Goal: Find specific page/section: Find specific page/section

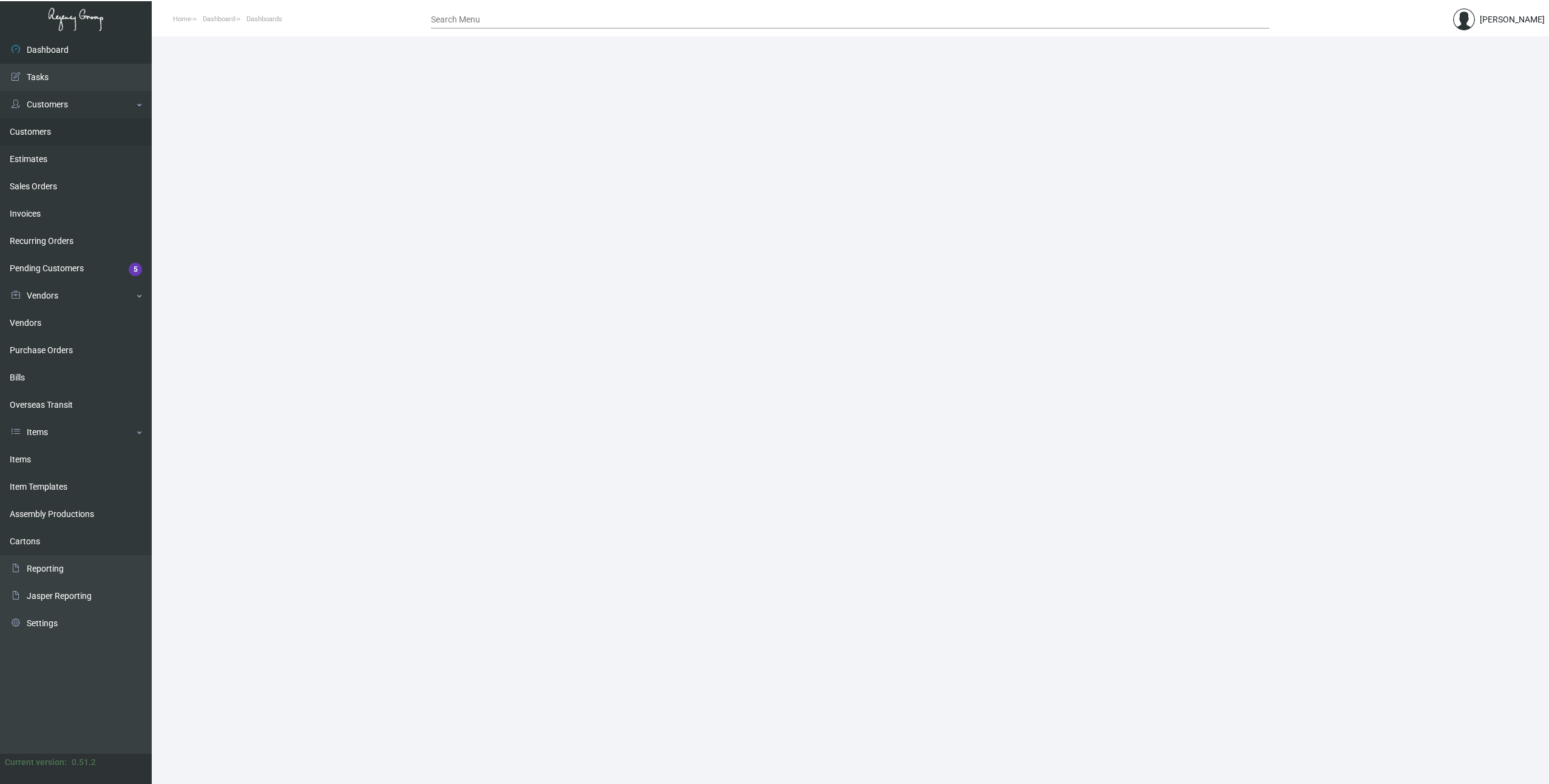
click at [43, 125] on link "Customers" at bounding box center [75, 132] width 152 height 27
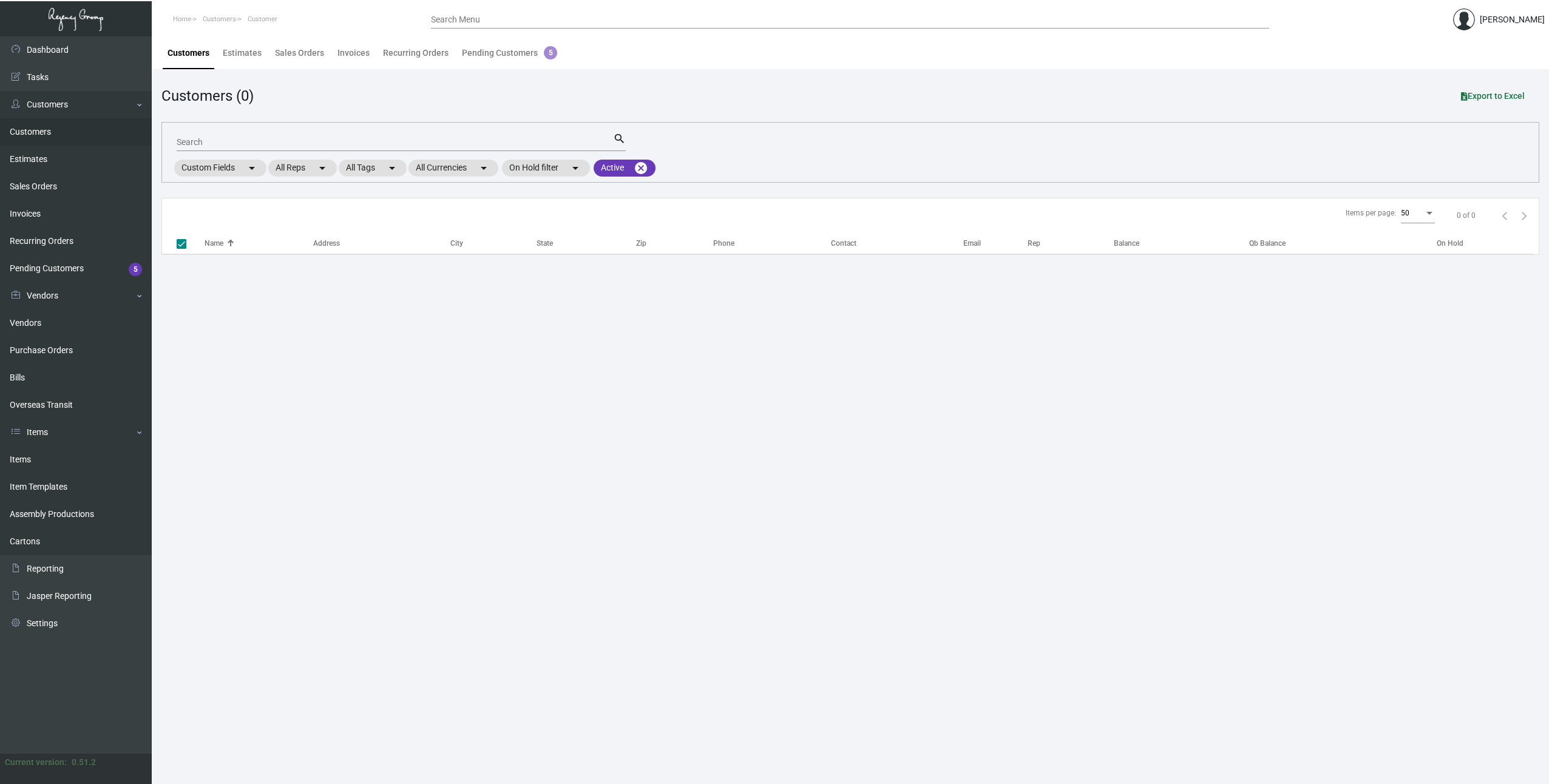
checkbox input "false"
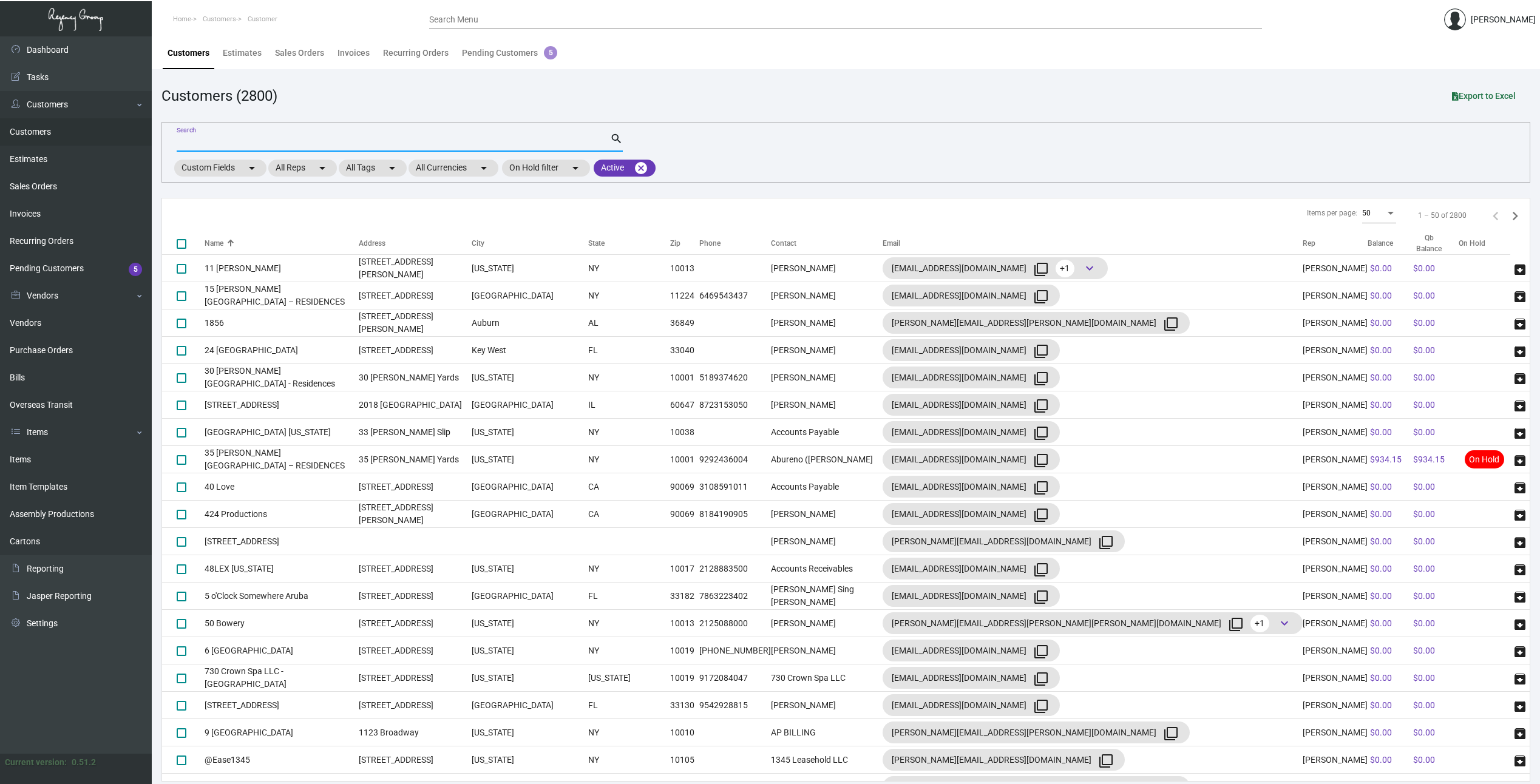
click at [283, 140] on input "Search" at bounding box center [393, 142] width 434 height 10
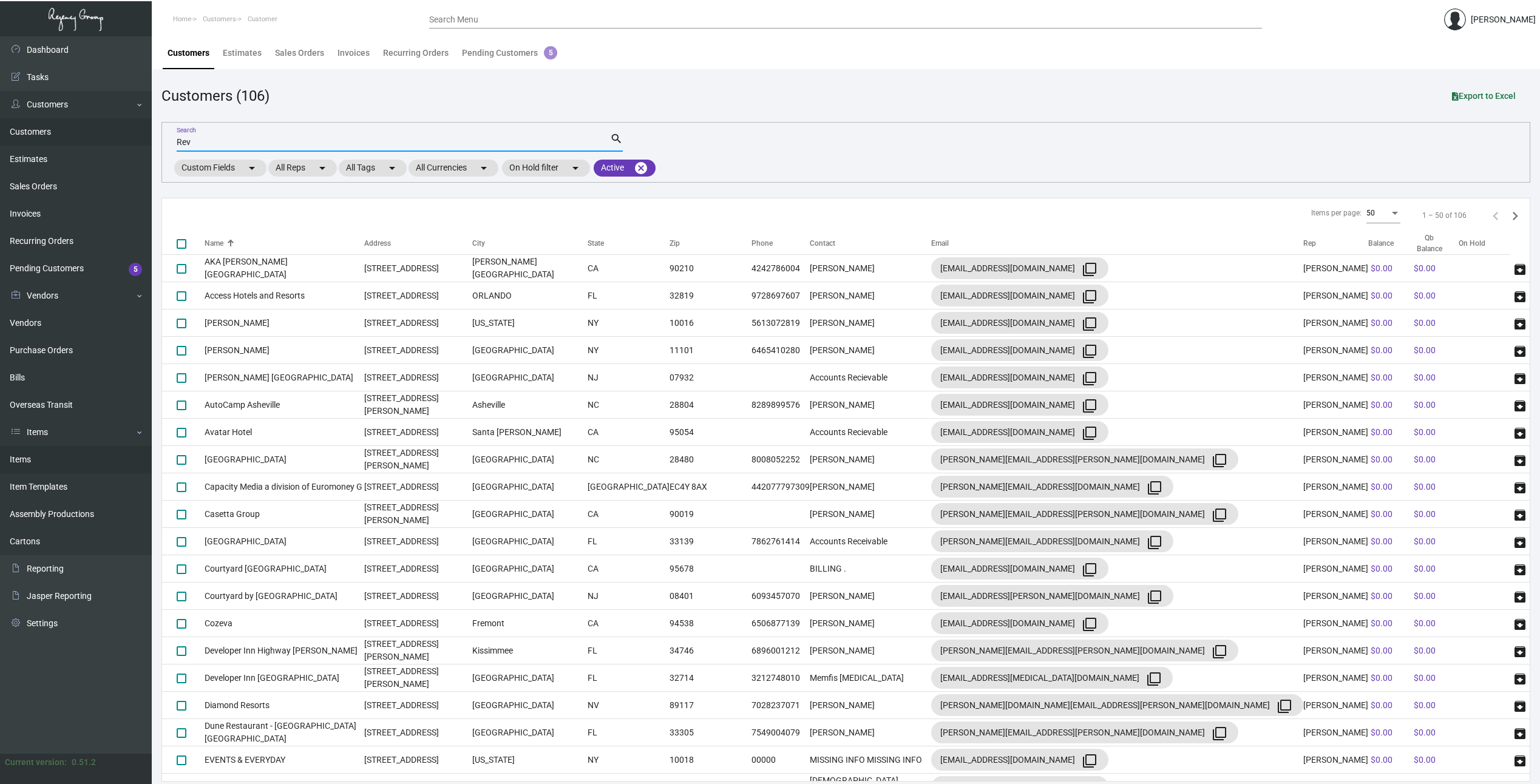
type input "Rev"
click at [28, 457] on link "Items" at bounding box center [75, 460] width 152 height 27
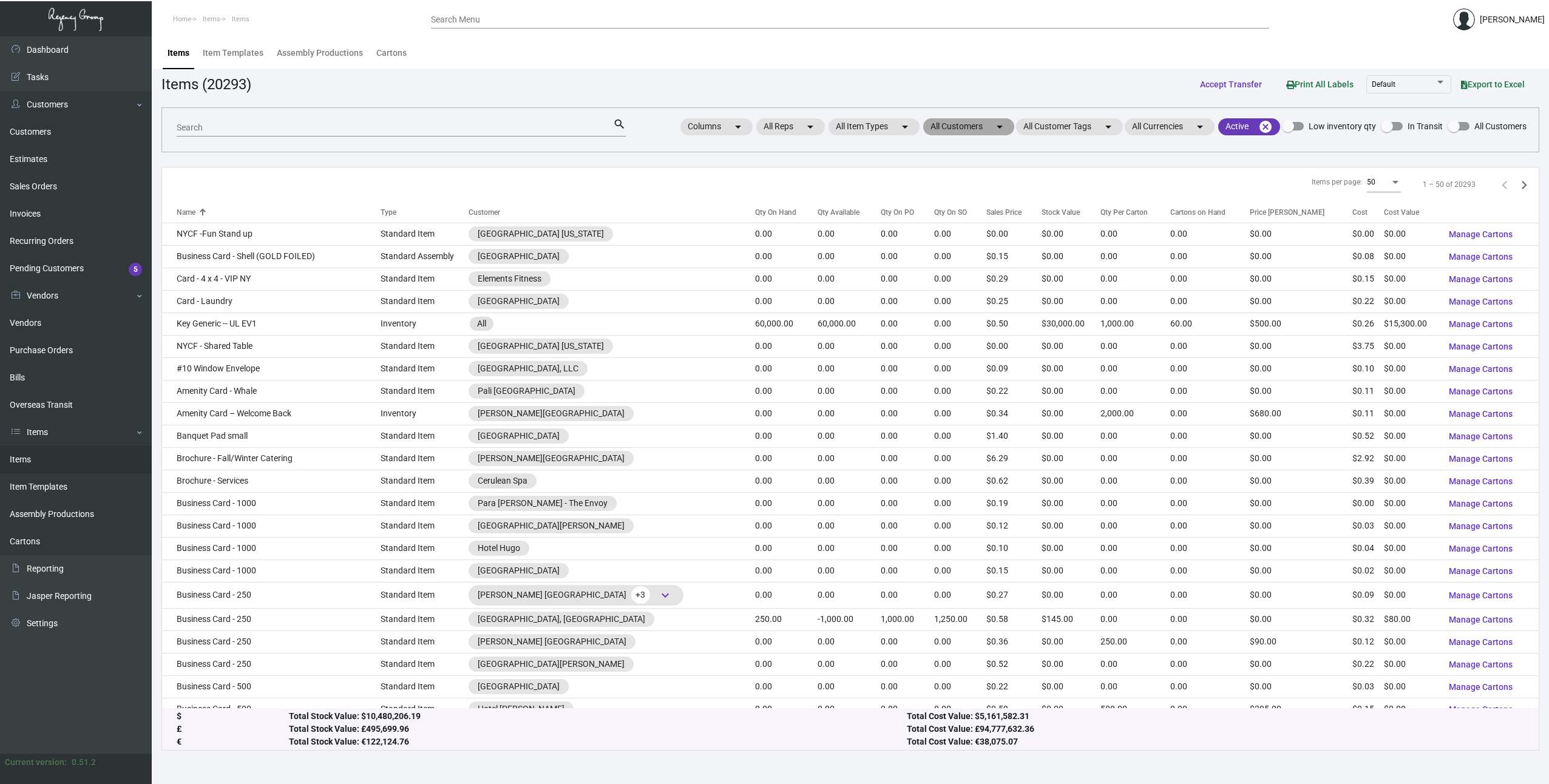
click at [968, 126] on mat-chip "All Customers arrow_drop_down" at bounding box center [969, 127] width 91 height 17
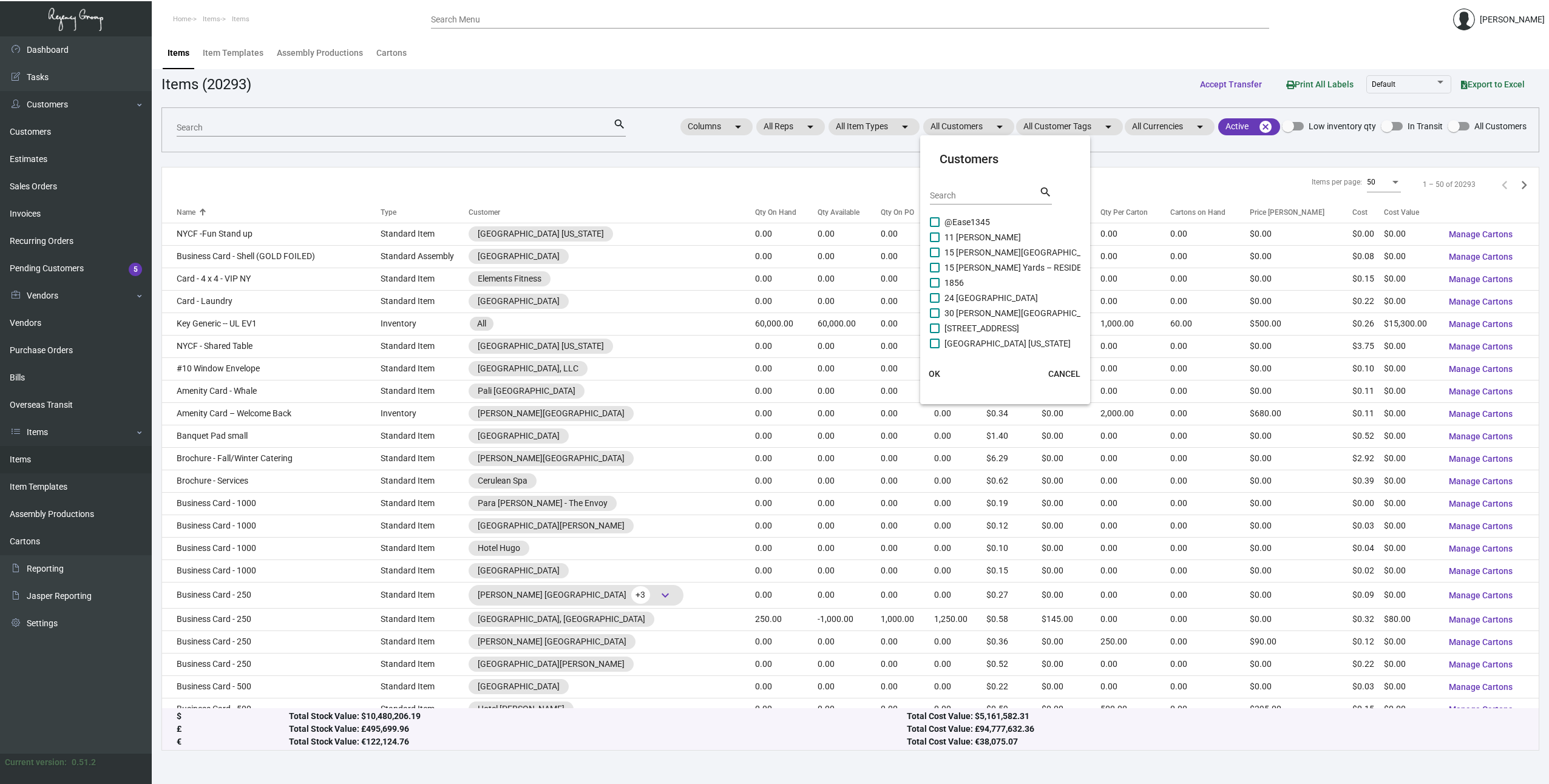
click at [963, 198] on input "Search" at bounding box center [984, 196] width 109 height 10
type input "Rev"
click at [936, 237] on span at bounding box center [934, 237] width 10 height 10
click at [935, 242] on input "Revival at [GEOGRAPHIC_DATA][PERSON_NAME]" at bounding box center [934, 242] width 1 height 1
checkbox input "true"
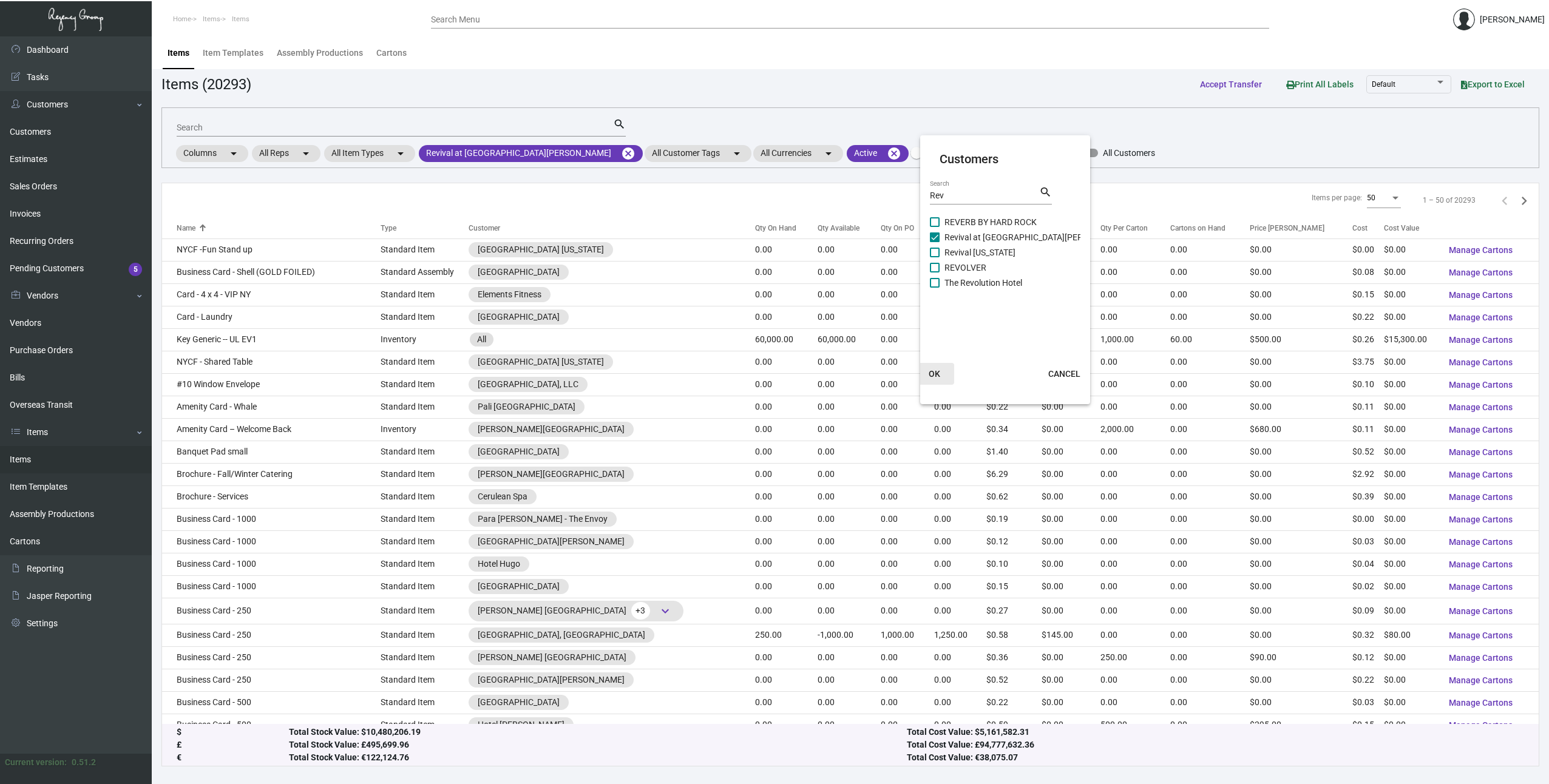
click at [937, 374] on span "OK" at bounding box center [934, 373] width 12 height 10
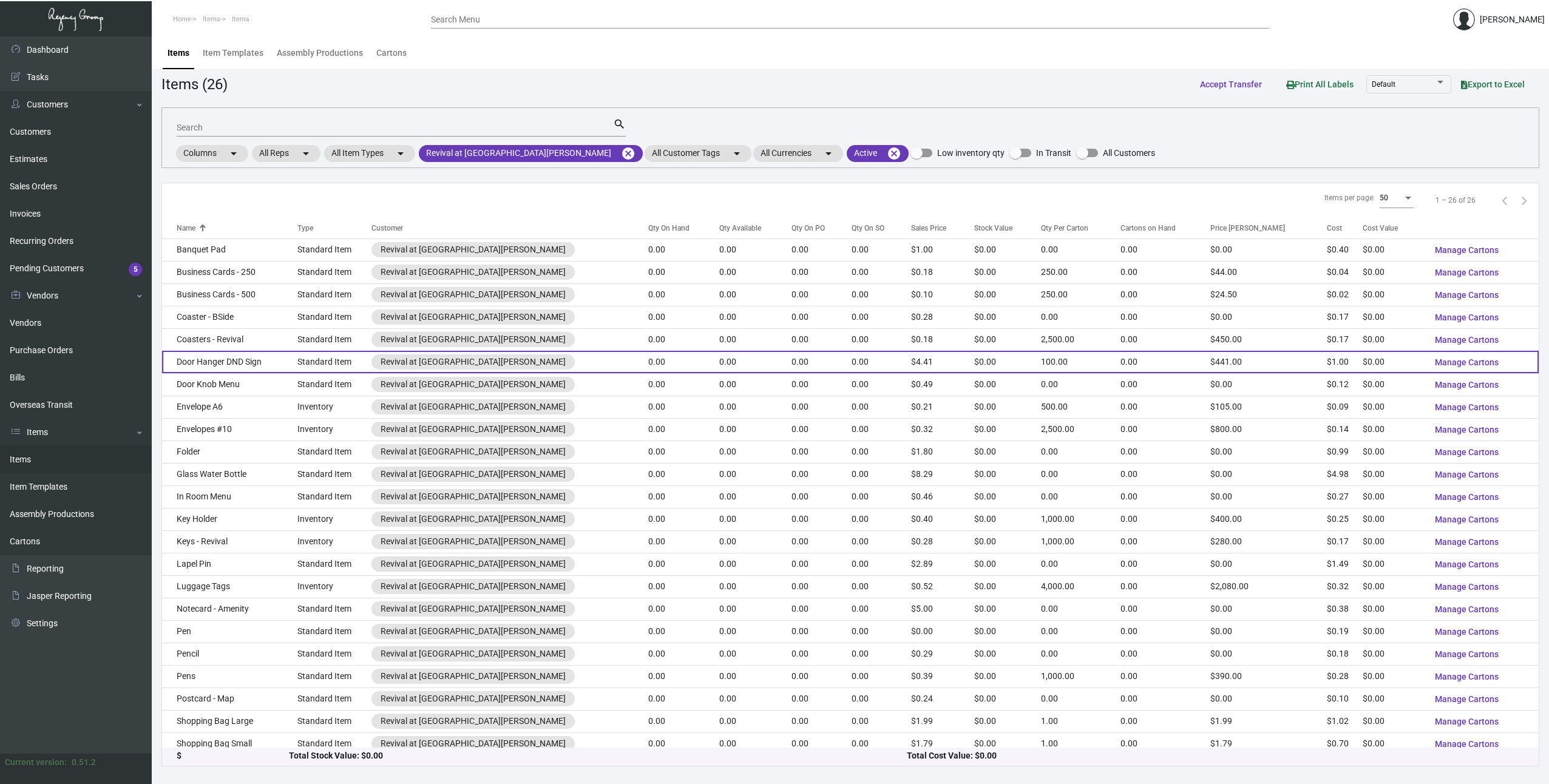
click at [274, 365] on td "Door Hanger DND Sign" at bounding box center [230, 362] width 136 height 22
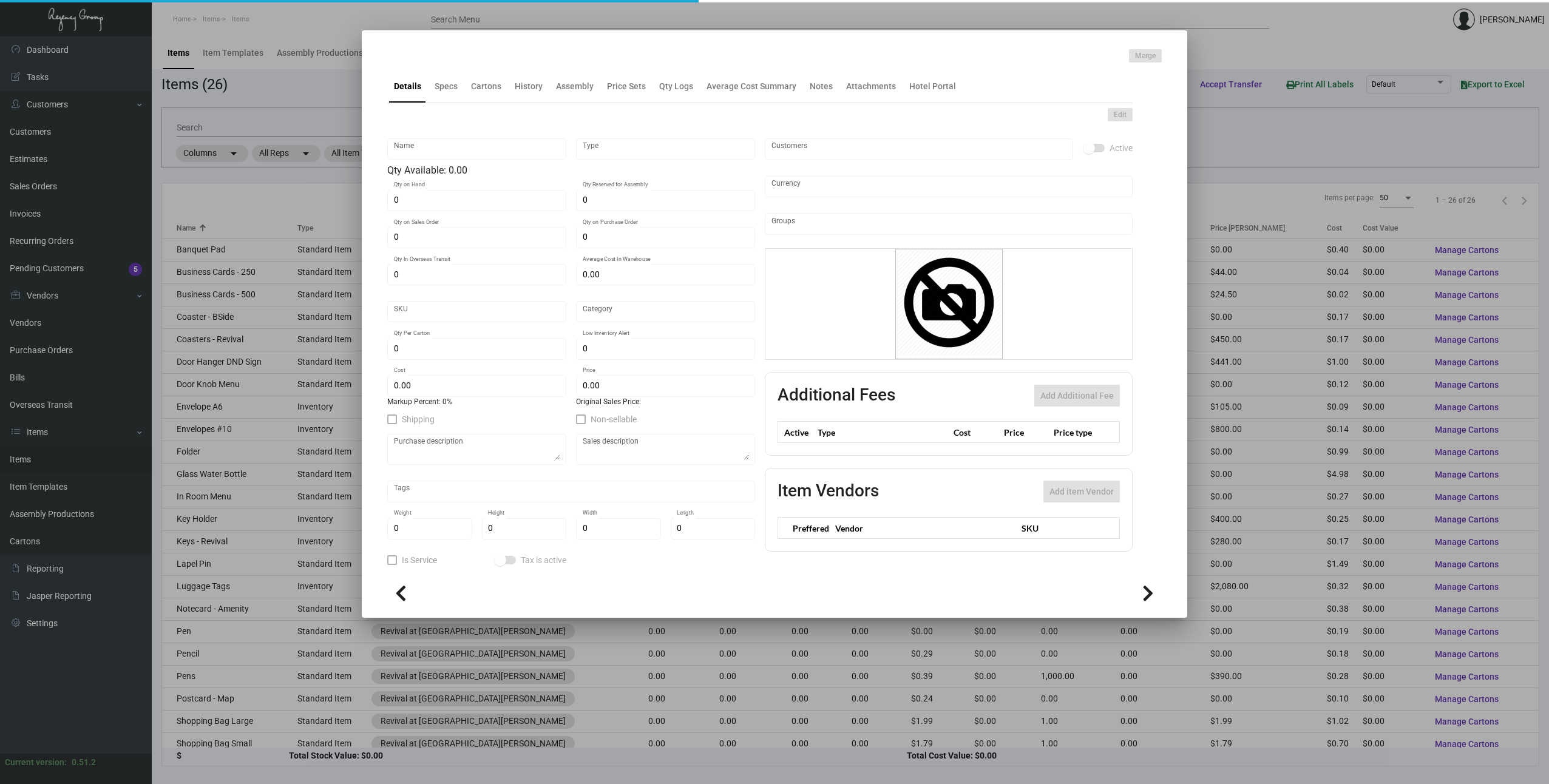
type input "Door Hanger DND Sign"
type input "Standard Item"
type input "$ 0.00"
type input "2764"
type input "Standard"
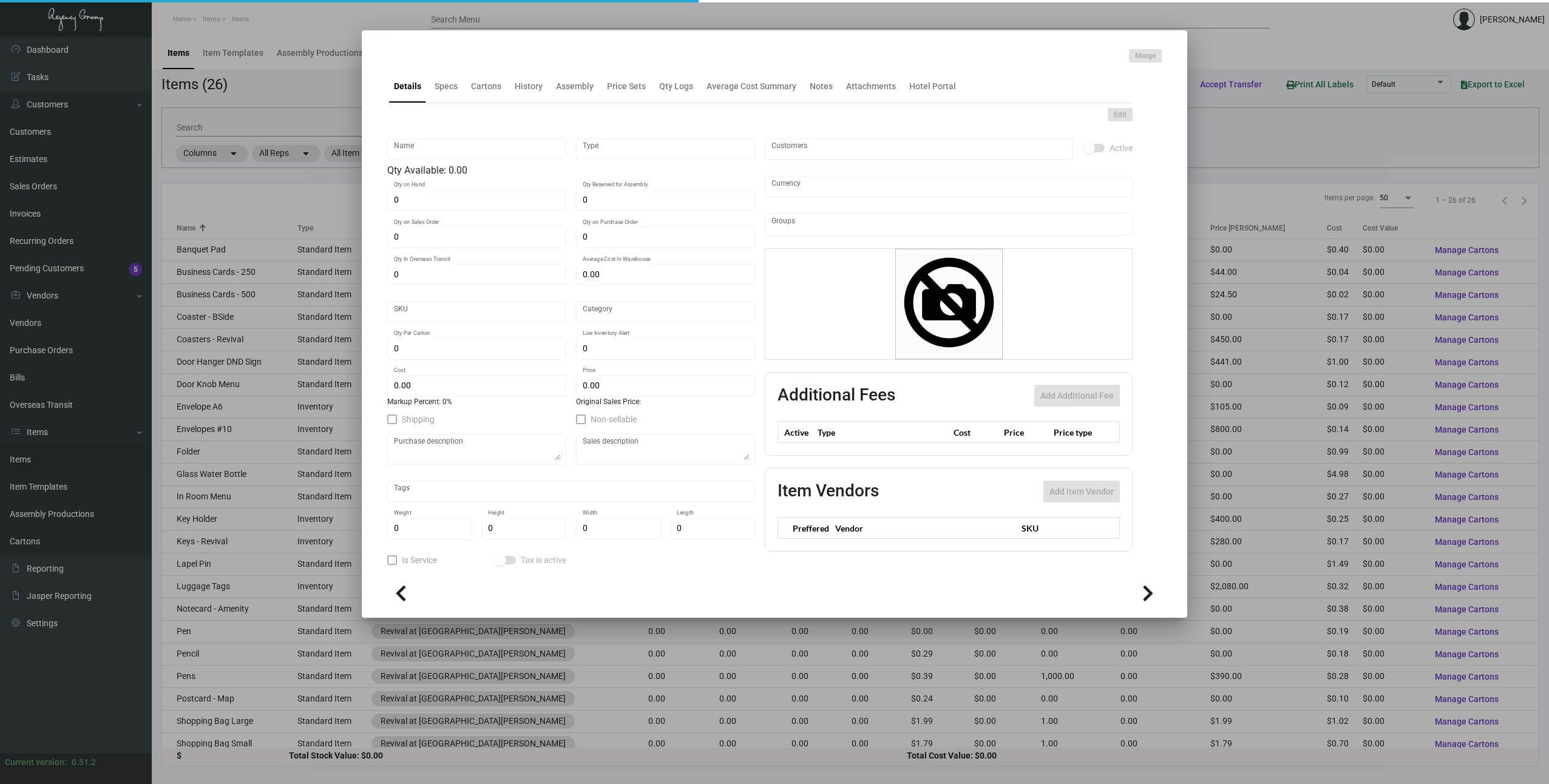
type input "100"
type input "$ 0.995"
type input "$ 4.41"
type textarea "Door Hangers DND Sign 3.5x8, printing 2 colors 2 sides, on #30 mill PVC with du…"
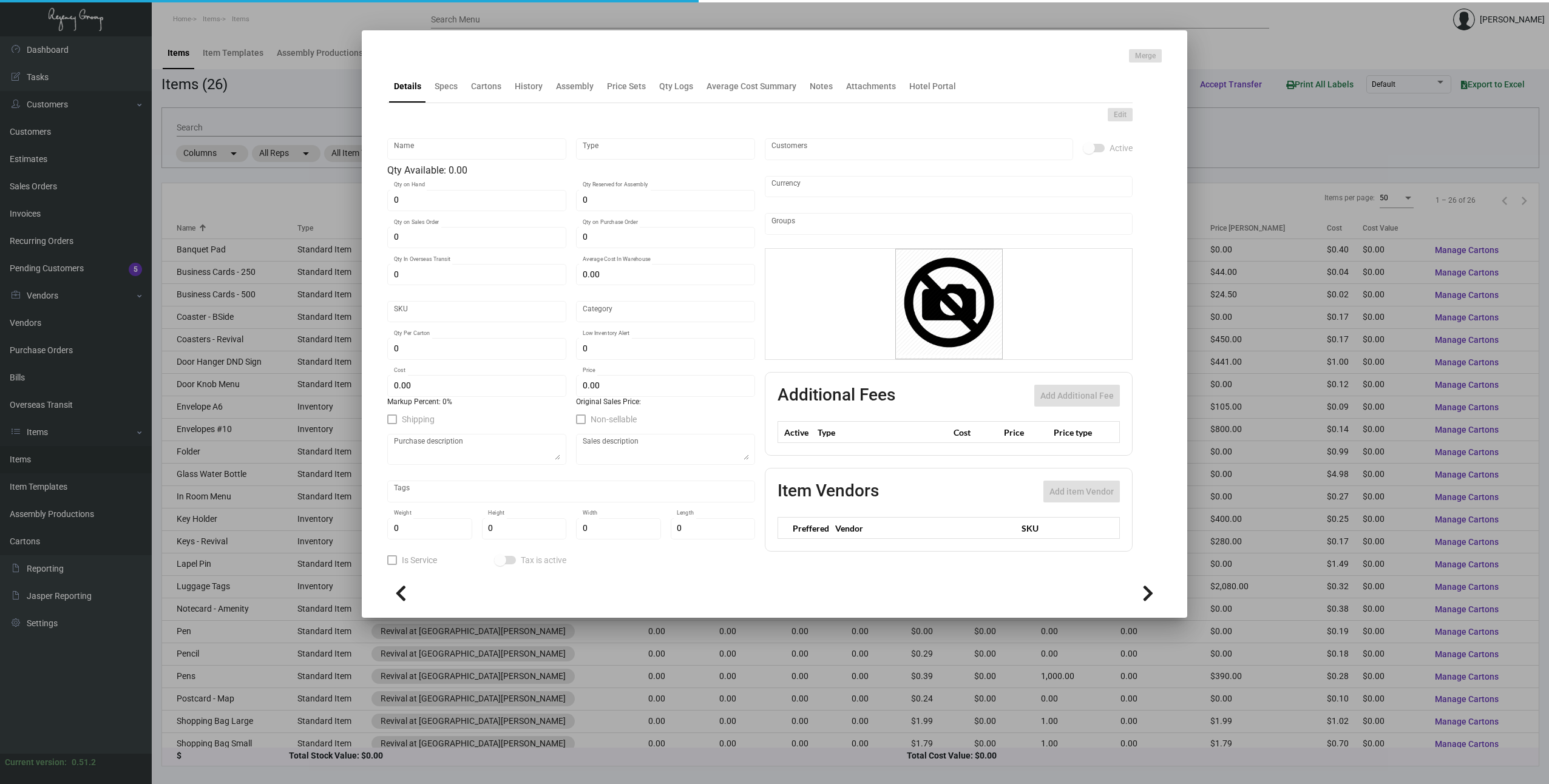
checkbox input "true"
type input "United States Dollar $"
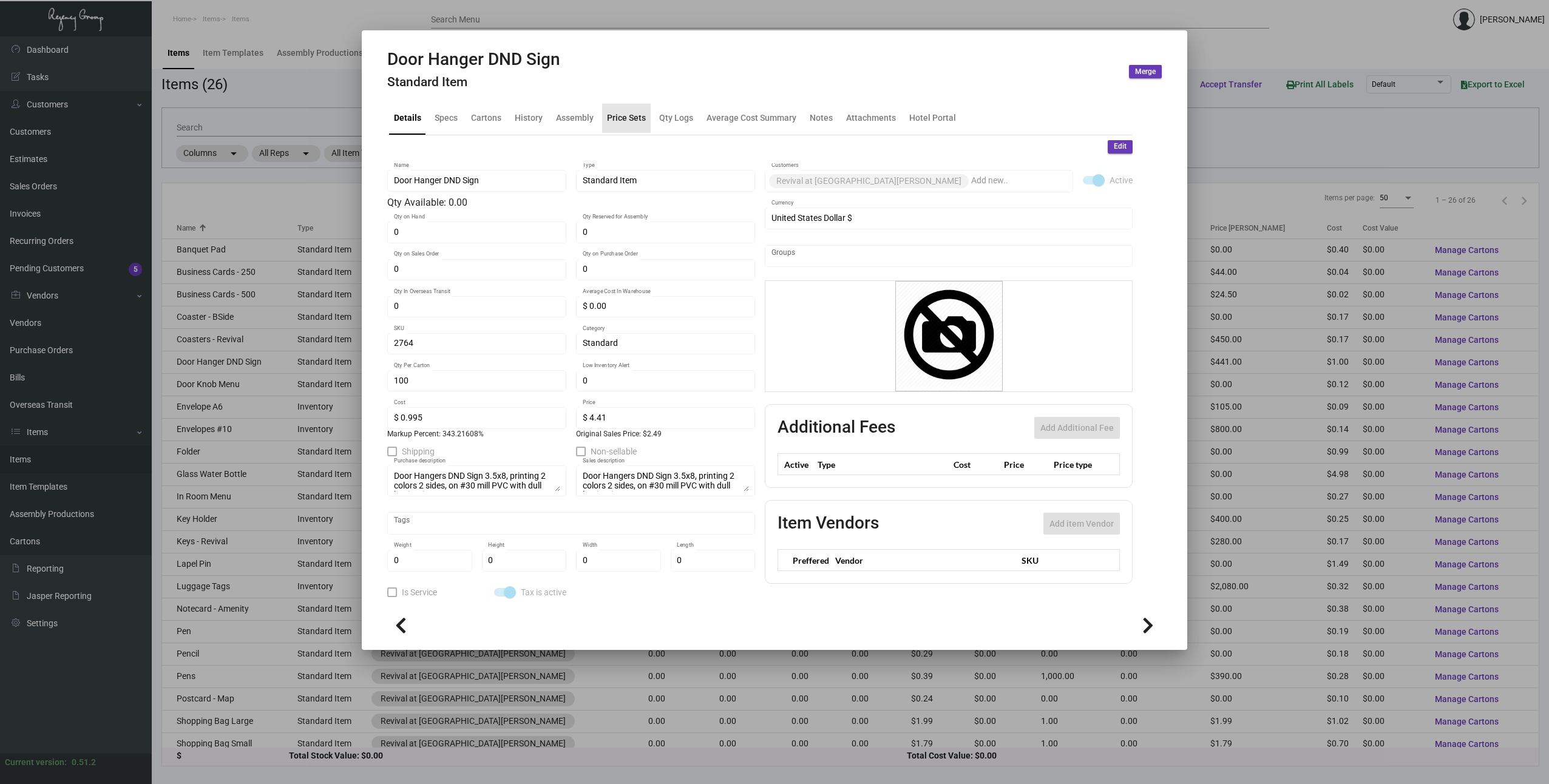
click at [617, 121] on div "Price Sets" at bounding box center [626, 118] width 39 height 13
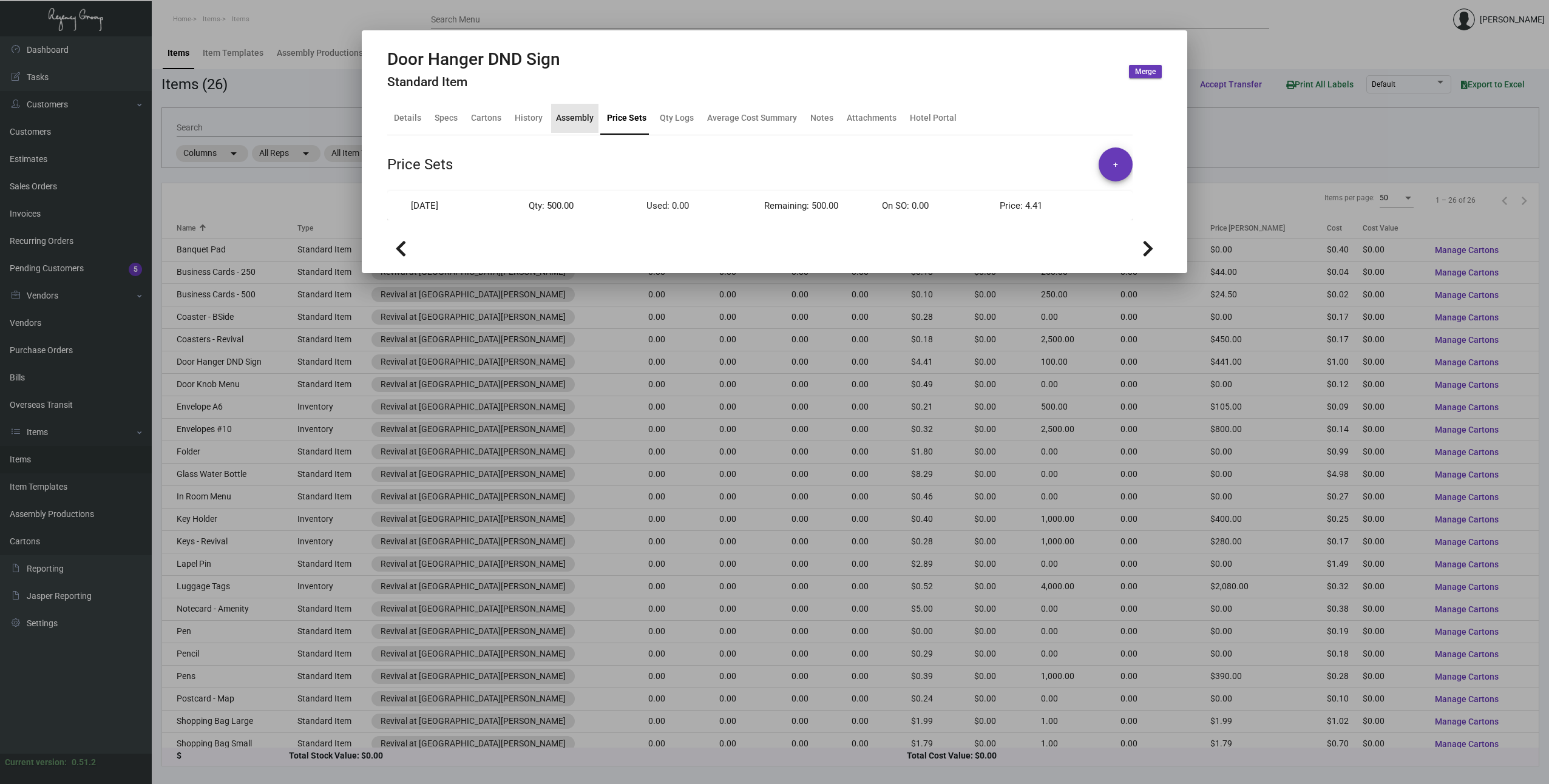
click at [579, 120] on div "Assembly" at bounding box center [574, 118] width 38 height 13
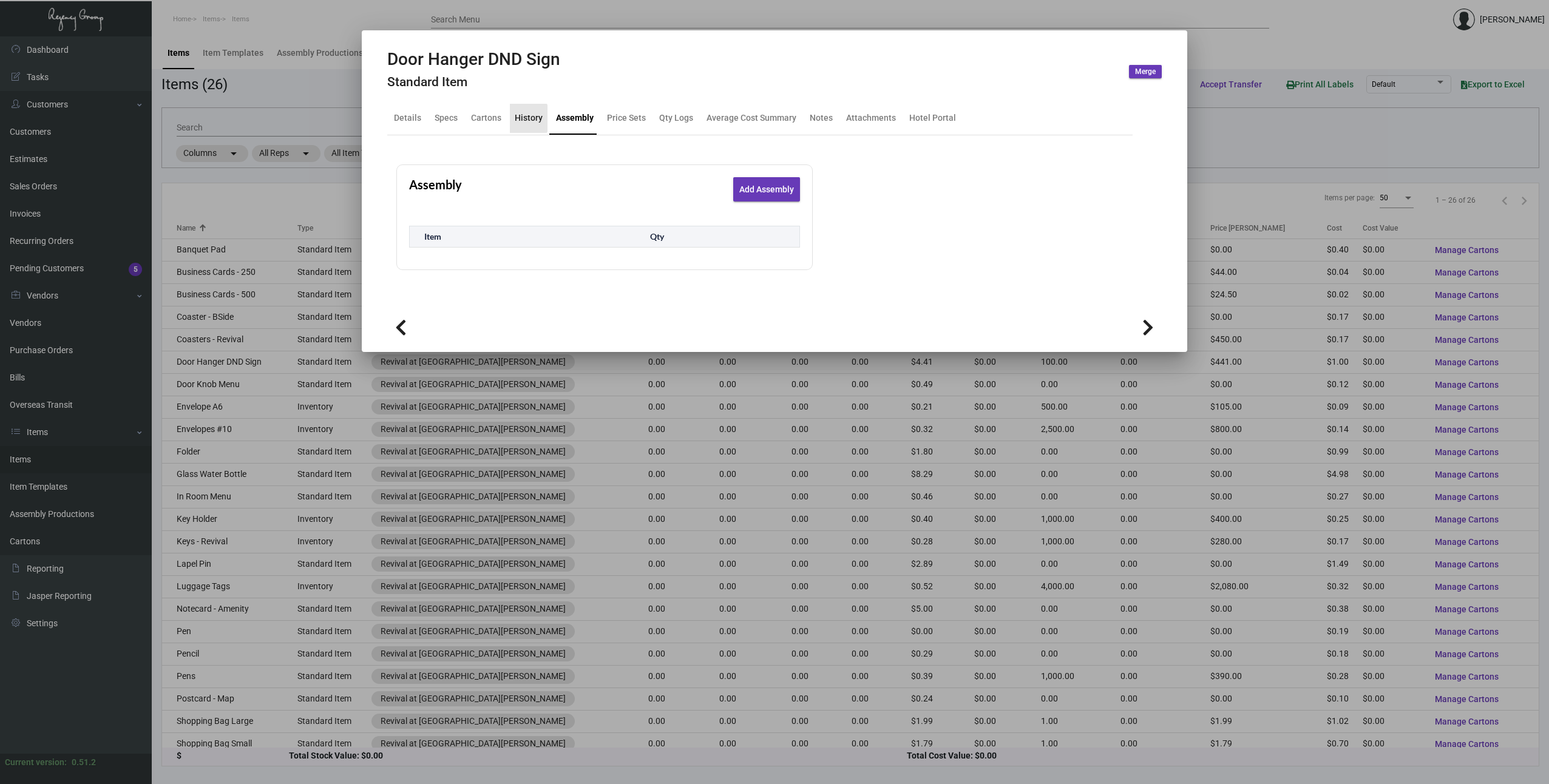
click at [527, 118] on div "History" at bounding box center [529, 118] width 28 height 13
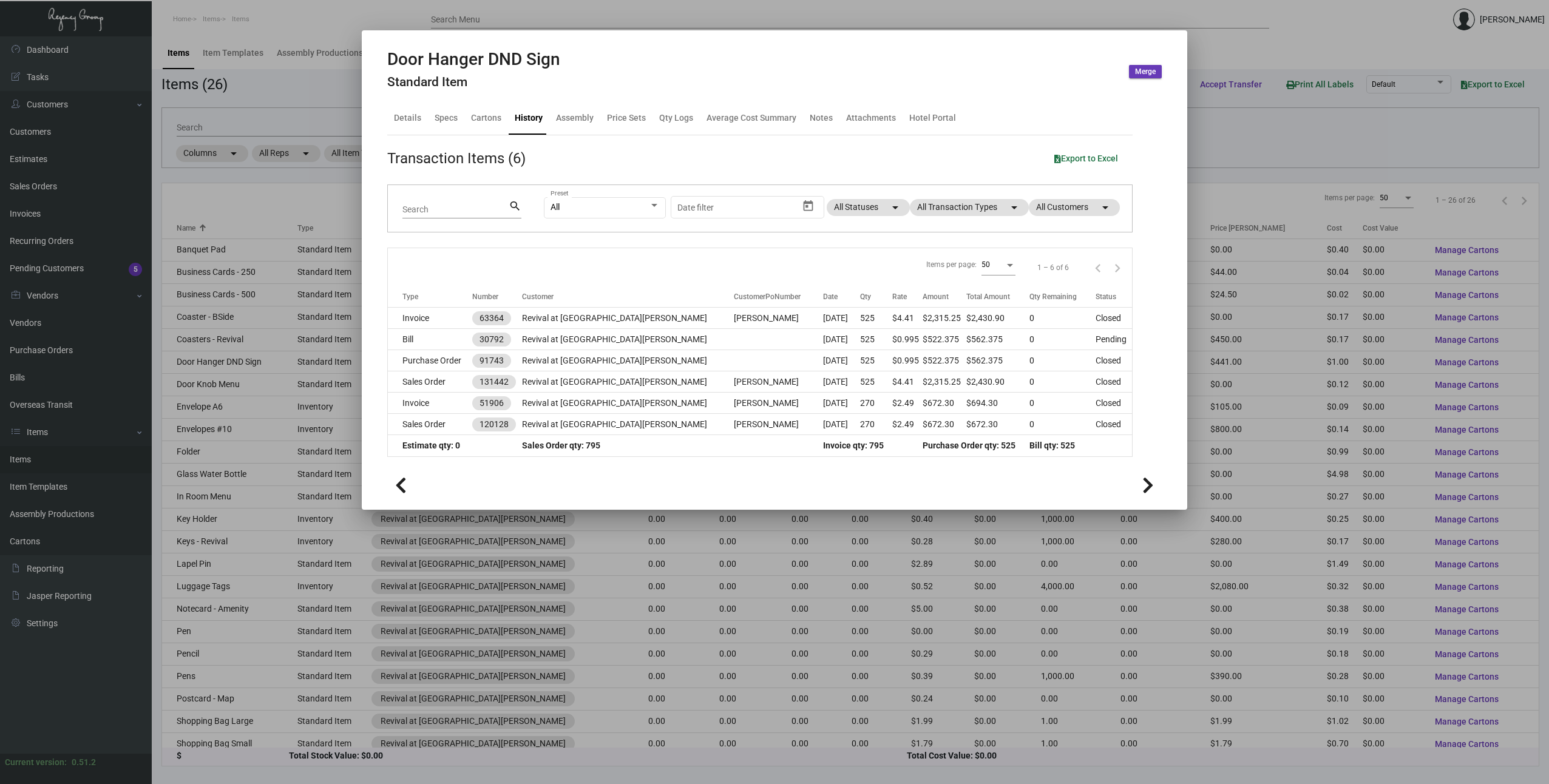
click at [294, 193] on div at bounding box center [774, 392] width 1549 height 784
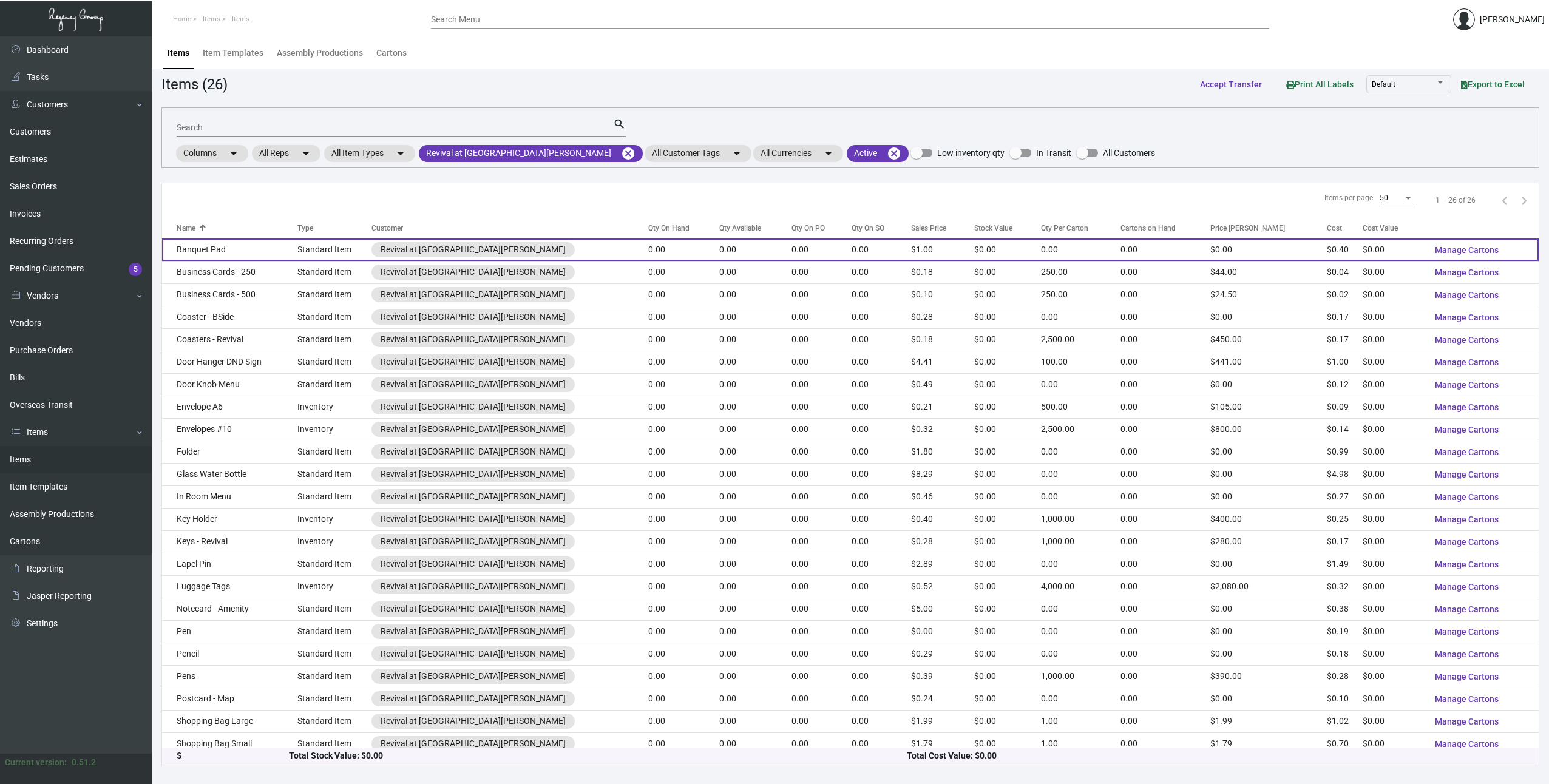
click at [252, 247] on td "Banquet Pad" at bounding box center [230, 249] width 136 height 22
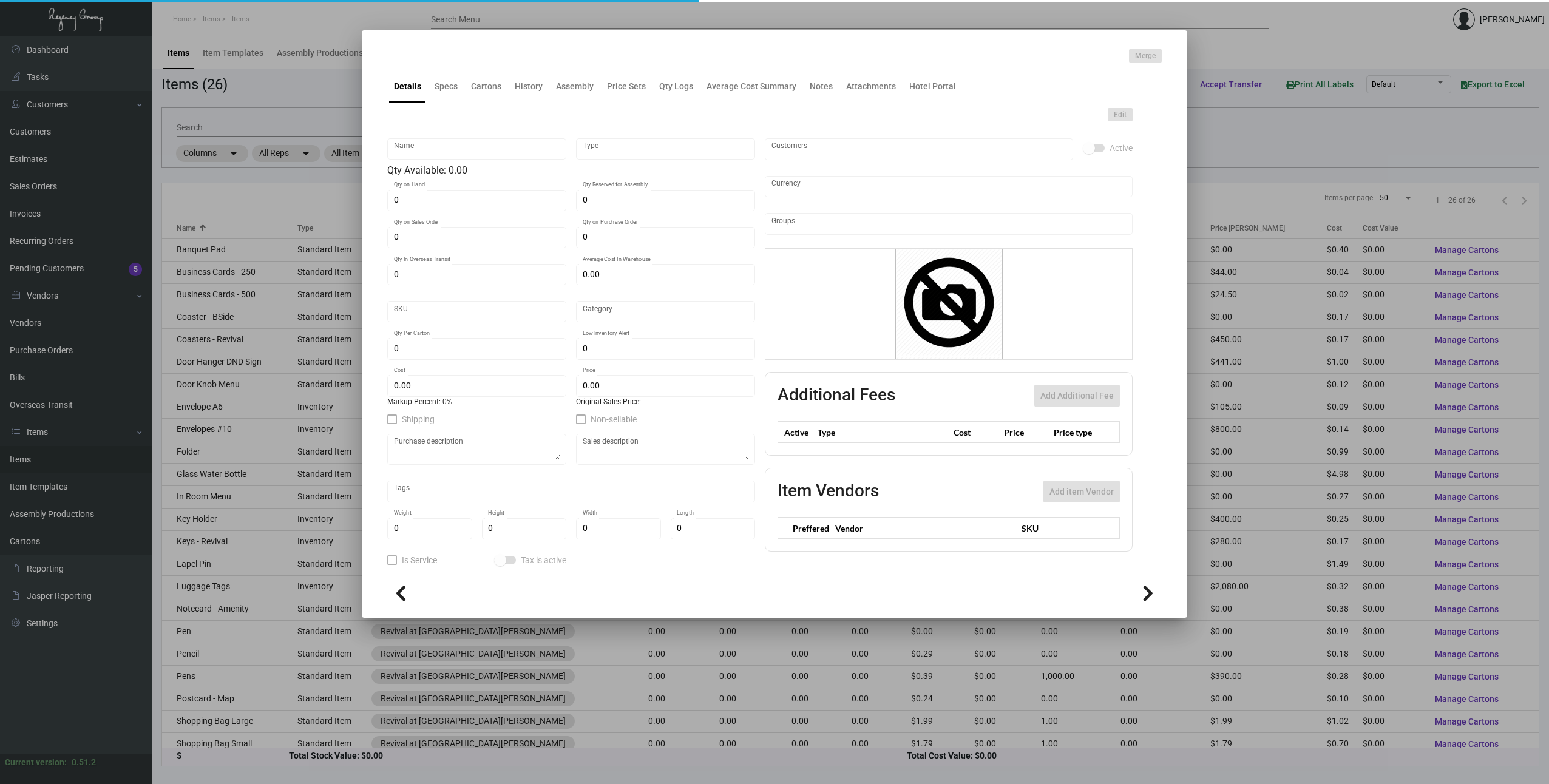
type input "Banquet Pad"
type input "Standard Item"
type input "$ 0.00"
type input "956-Banquet Pad-76"
type input "Standard"
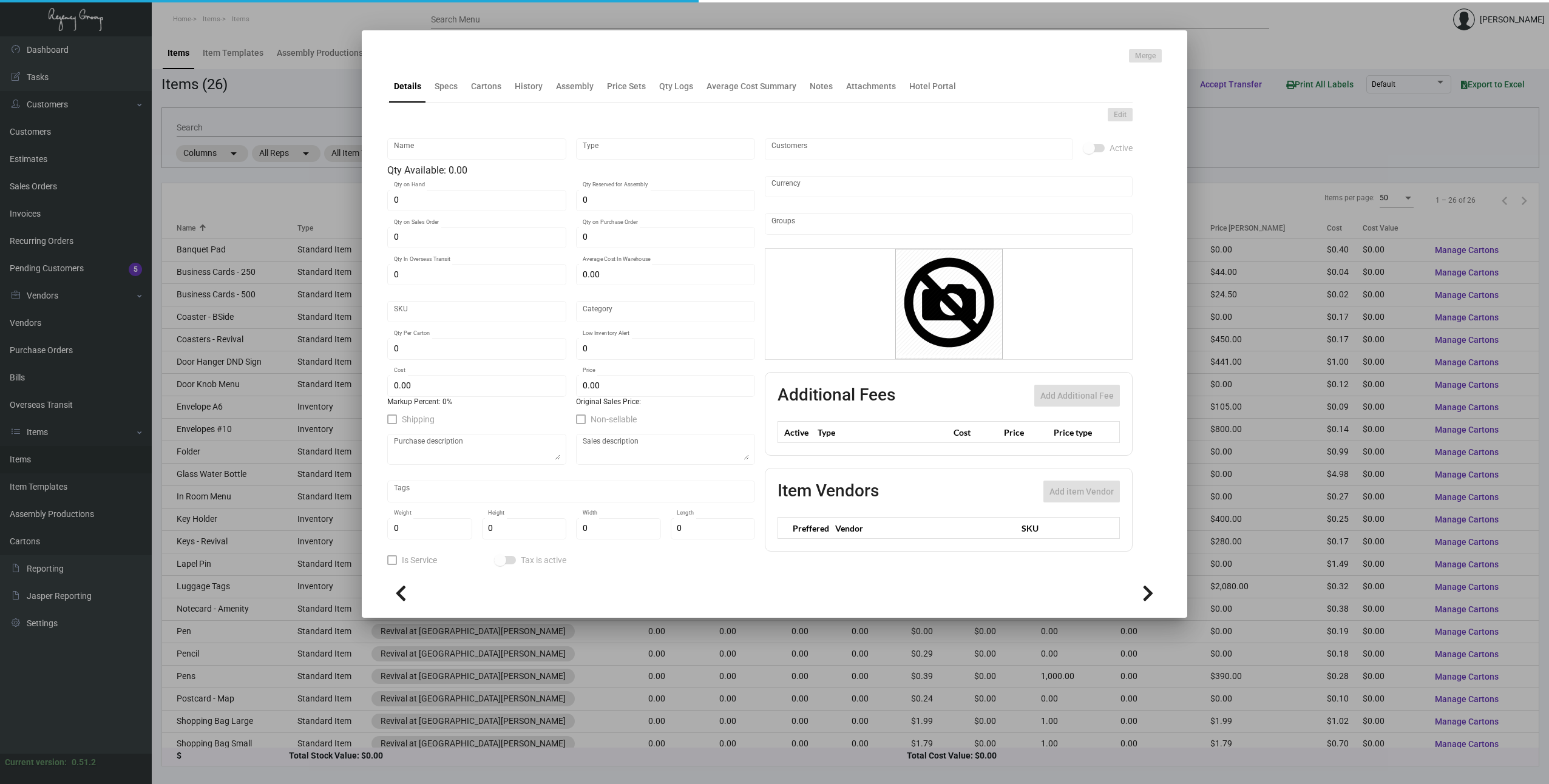
type input "$ 0.40"
type input "$ 0.999"
checkbox input "true"
type input "United States Dollar $"
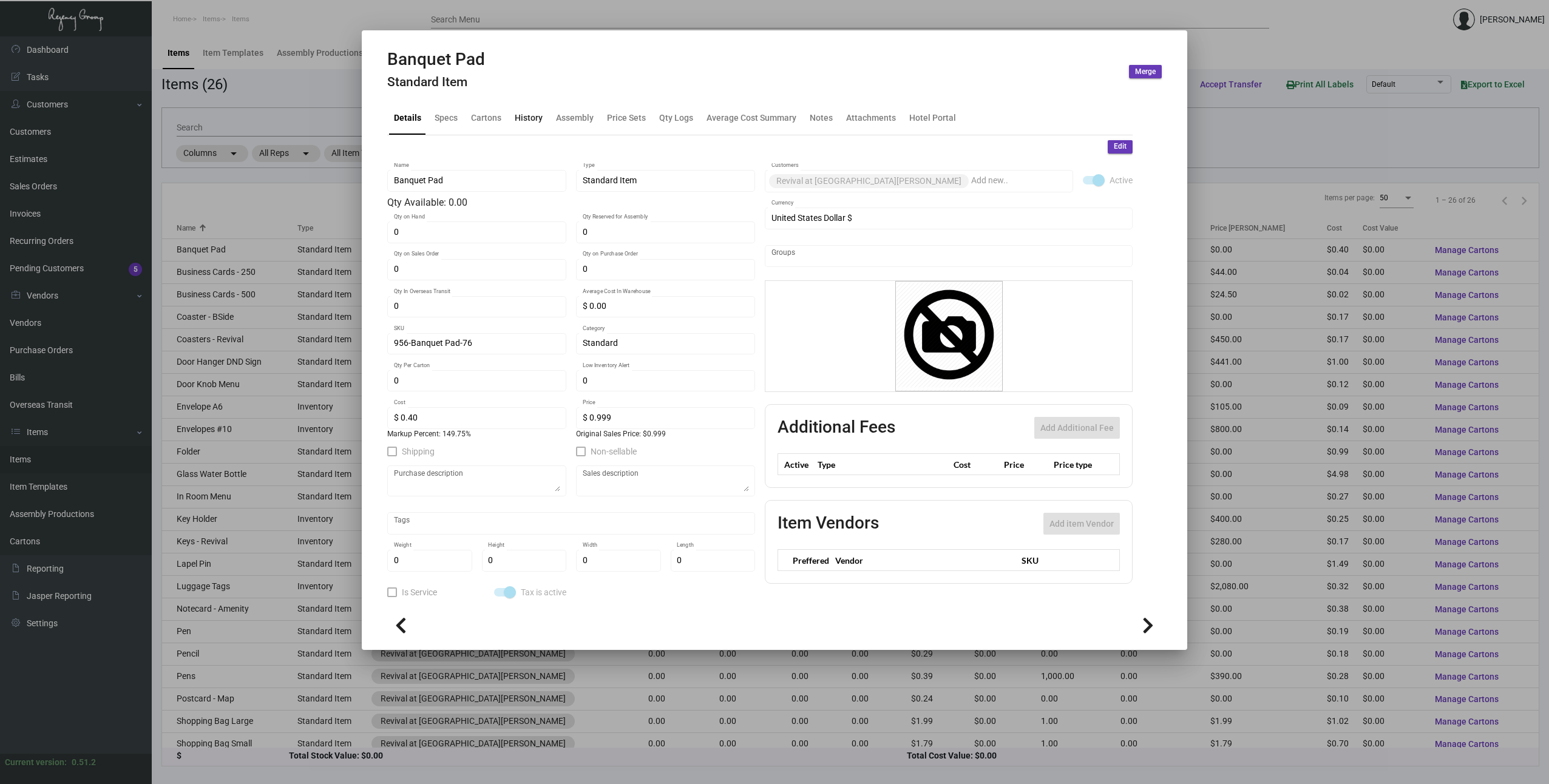
click at [519, 120] on div "History" at bounding box center [529, 118] width 28 height 13
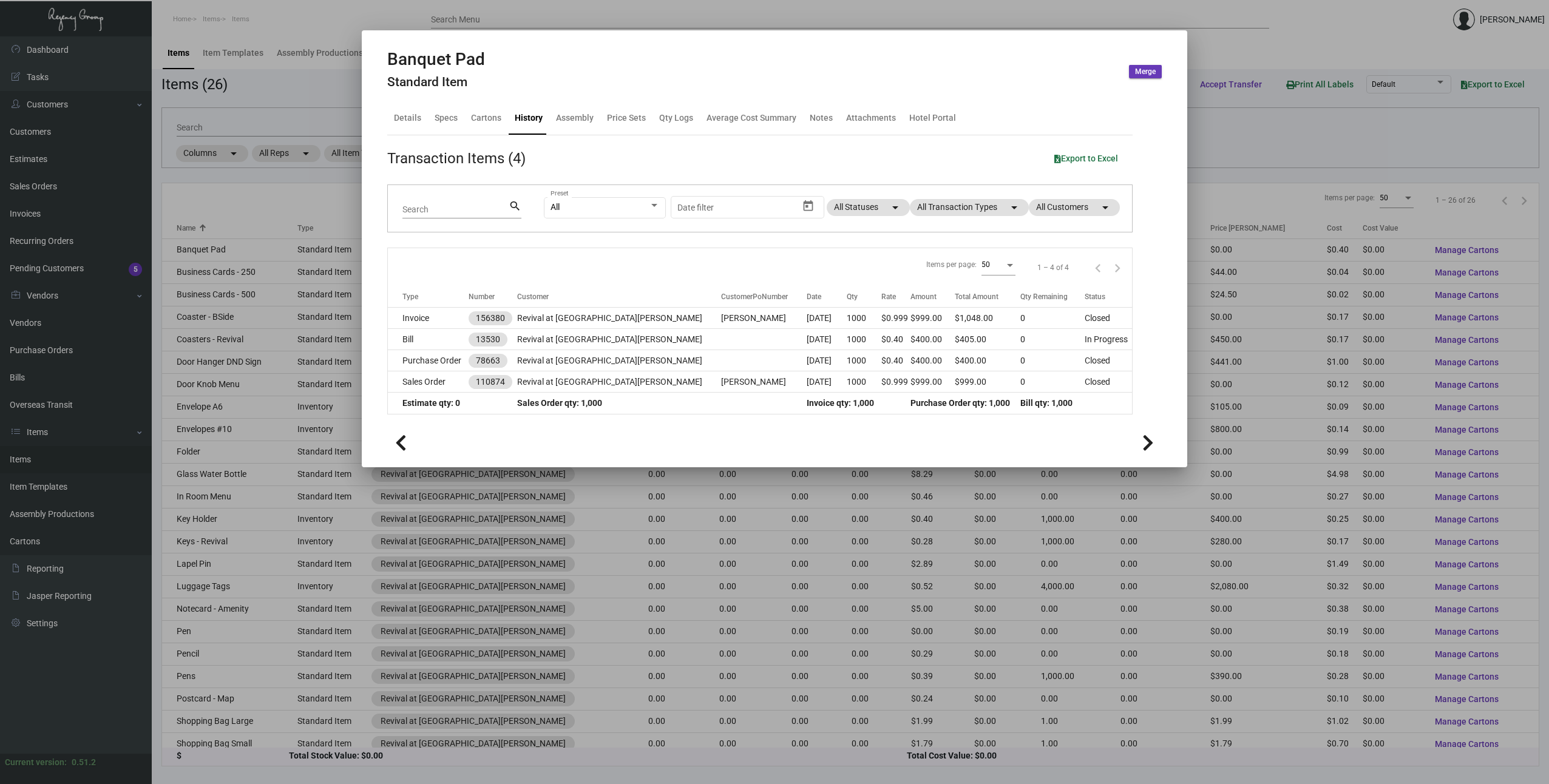
click at [282, 177] on div at bounding box center [774, 392] width 1549 height 784
